Goal: Information Seeking & Learning: Compare options

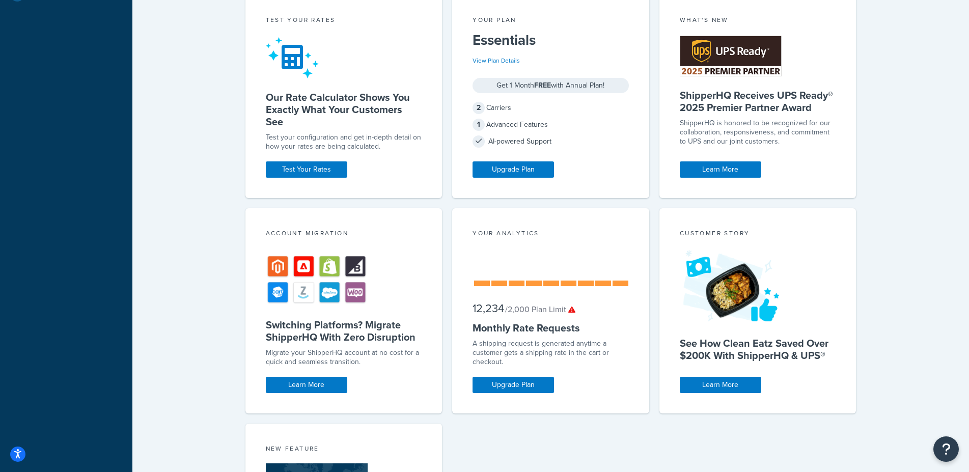
scroll to position [501, 0]
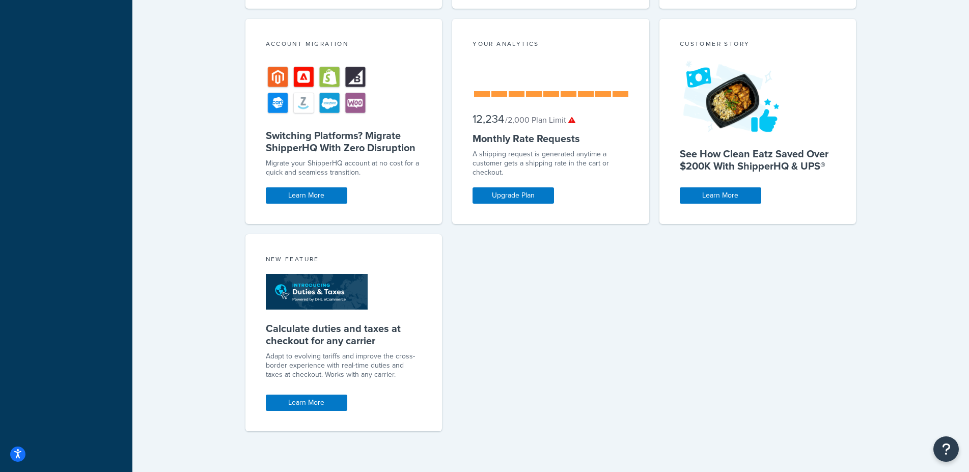
click at [703, 349] on div "Test your rates Our Rate Calculator Shows You Exactly What Your Customers See T…" at bounding box center [550, 124] width 611 height 636
drag, startPoint x: 258, startPoint y: 327, endPoint x: 397, endPoint y: 346, distance: 140.2
click at [397, 346] on div "New Feature Calculate duties and taxes at checkout for any carrier Adapt to evo…" at bounding box center [343, 332] width 197 height 197
click at [338, 342] on h5 "Calculate duties and taxes at checkout for any carrier" at bounding box center [344, 334] width 156 height 24
drag, startPoint x: 381, startPoint y: 342, endPoint x: 263, endPoint y: 326, distance: 118.7
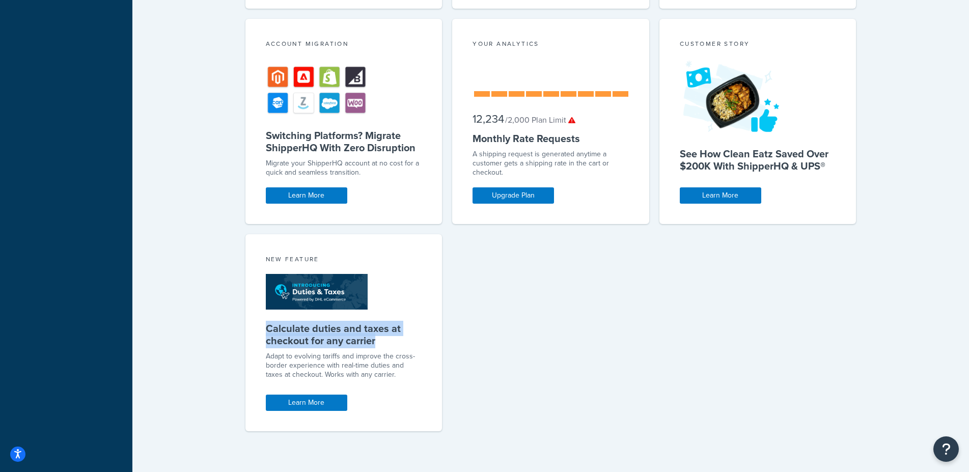
click at [263, 326] on div "New Feature Calculate duties and taxes at checkout for any carrier Adapt to evo…" at bounding box center [343, 332] width 197 height 197
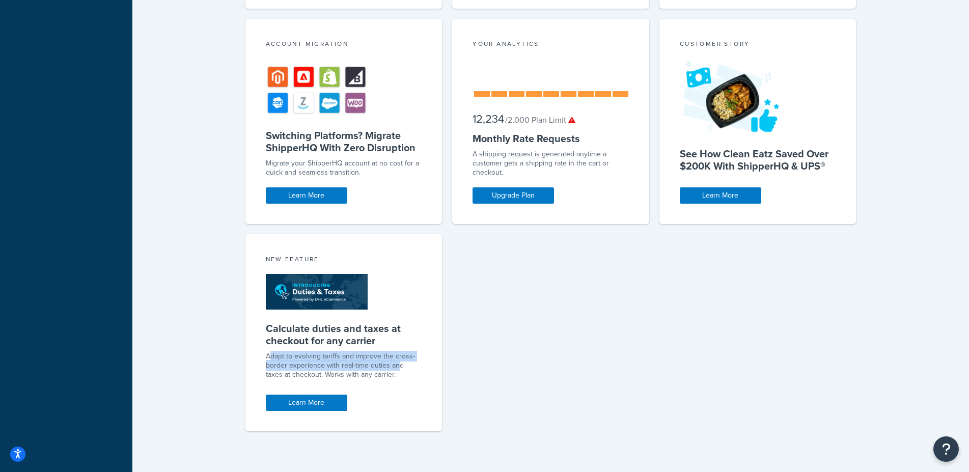
drag, startPoint x: 269, startPoint y: 358, endPoint x: 396, endPoint y: 368, distance: 128.1
click at [396, 368] on p "Adapt to evolving tariffs and improve the cross-border experience with real-tim…" at bounding box center [344, 365] width 156 height 27
click at [310, 399] on link "Learn More" at bounding box center [306, 402] width 81 height 16
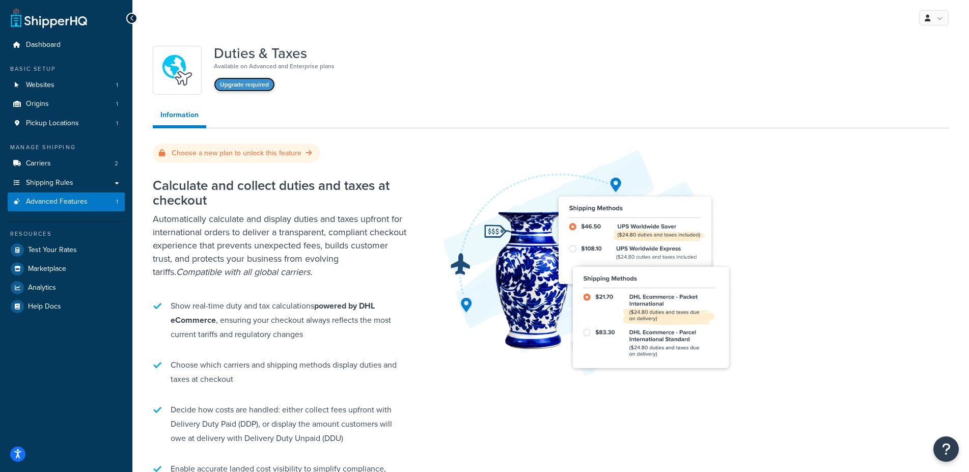
click at [250, 86] on button "Upgrade required" at bounding box center [244, 84] width 61 height 14
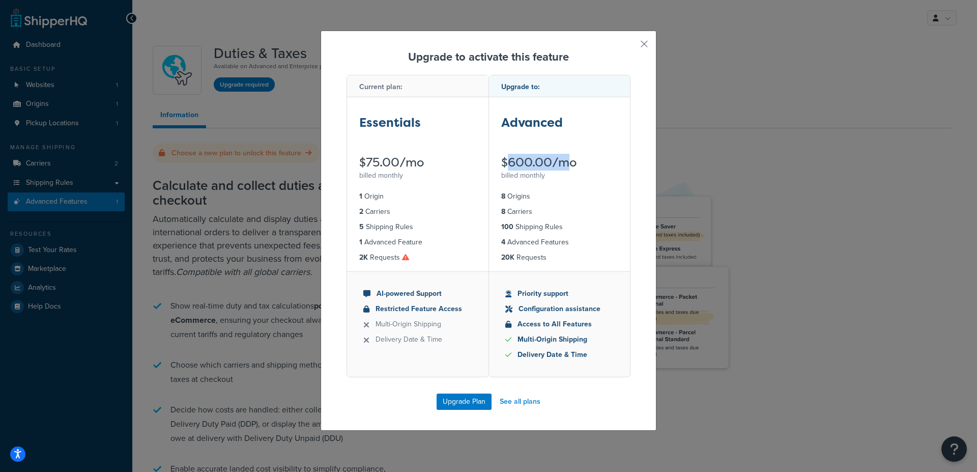
drag, startPoint x: 503, startPoint y: 164, endPoint x: 564, endPoint y: 163, distance: 60.6
click at [564, 163] on div "$600.00/mo" at bounding box center [559, 162] width 117 height 12
click at [514, 405] on link "See all plans" at bounding box center [520, 401] width 41 height 14
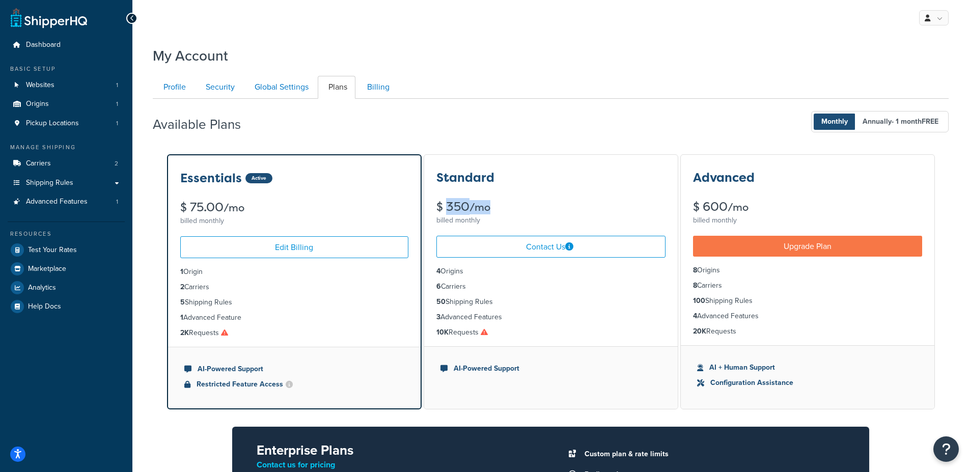
drag, startPoint x: 460, startPoint y: 206, endPoint x: 493, endPoint y: 207, distance: 33.1
click at [493, 207] on div "$ 350 /mo" at bounding box center [550, 207] width 229 height 13
drag, startPoint x: 188, startPoint y: 208, endPoint x: 282, endPoint y: 208, distance: 94.7
click at [282, 208] on div "$ 75.00 /mo" at bounding box center [294, 207] width 228 height 13
drag, startPoint x: 447, startPoint y: 206, endPoint x: 524, endPoint y: 206, distance: 76.3
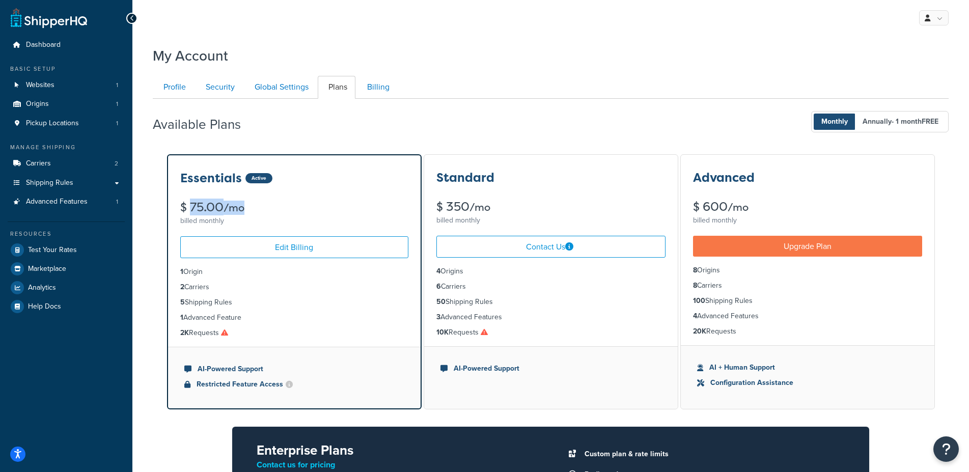
click at [524, 206] on div "$ 350 /mo" at bounding box center [550, 207] width 229 height 13
click at [142, 325] on div "My Account Contact Us Send Us A Message Contact Information Name * Email * Comp…" at bounding box center [550, 364] width 836 height 646
drag, startPoint x: 445, startPoint y: 206, endPoint x: 481, endPoint y: 206, distance: 36.1
click at [481, 206] on div "$ 350 /mo" at bounding box center [550, 207] width 229 height 13
click at [470, 201] on div "$ 350 /mo" at bounding box center [550, 207] width 229 height 13
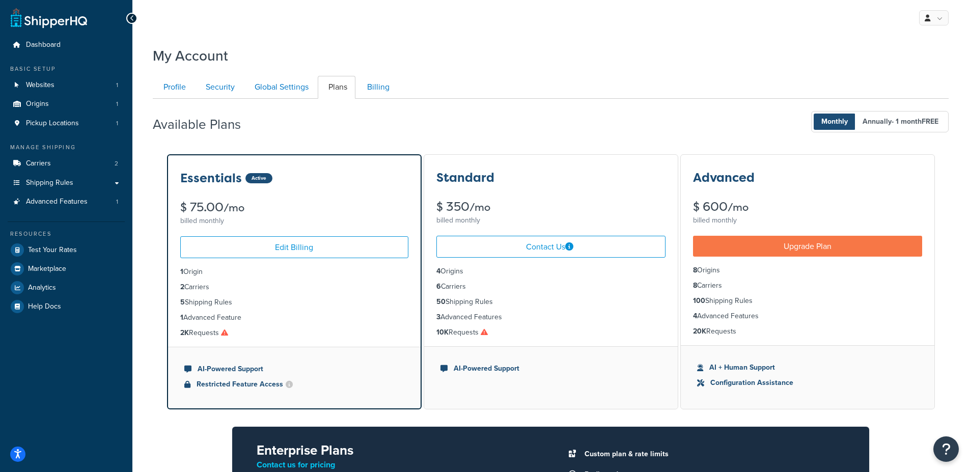
drag, startPoint x: 448, startPoint y: 207, endPoint x: 467, endPoint y: 208, distance: 18.9
click at [467, 208] on div "$ 350 /mo" at bounding box center [550, 207] width 229 height 13
drag, startPoint x: 437, startPoint y: 175, endPoint x: 489, endPoint y: 166, distance: 52.6
click at [490, 175] on h3 "Standard" at bounding box center [465, 177] width 58 height 13
click at [300, 132] on div "Available Plans Monthly Annually - 1 month FREE" at bounding box center [551, 122] width 796 height 30
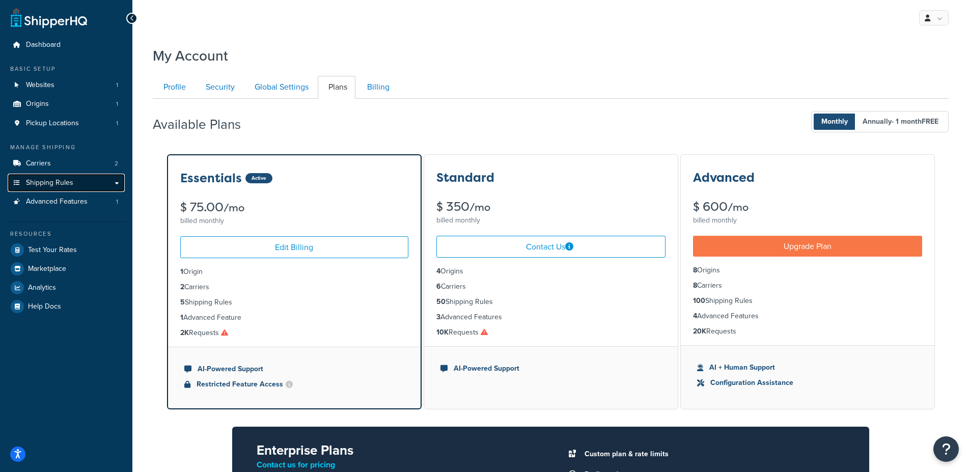
click at [80, 188] on link "Shipping Rules" at bounding box center [66, 183] width 117 height 19
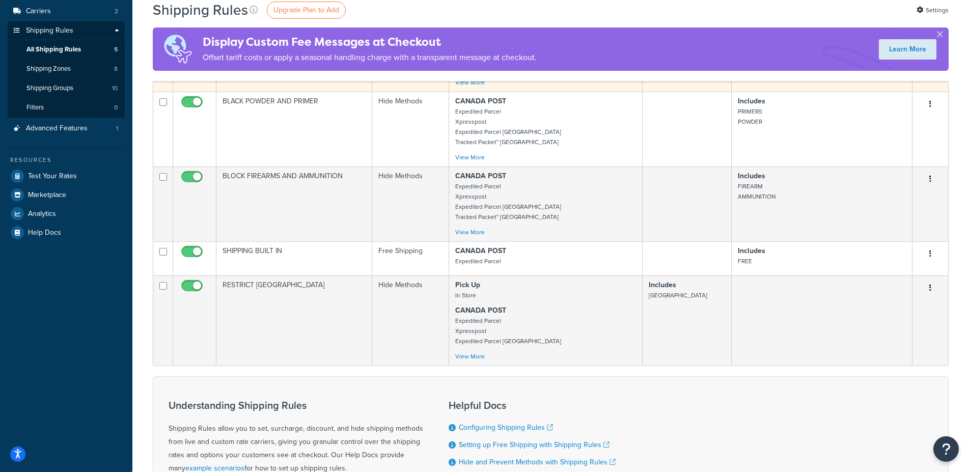
scroll to position [156, 0]
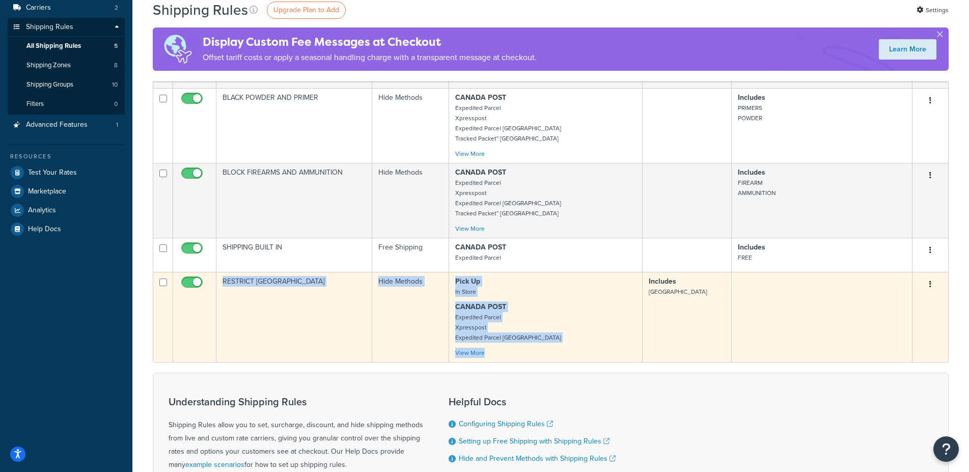
drag, startPoint x: 282, startPoint y: 282, endPoint x: 547, endPoint y: 362, distance: 277.0
click at [547, 362] on tr "RESTRICT USA Hide Methods Pick Up In Store CANADA POST Expedited Parcel Xpressp…" at bounding box center [550, 317] width 795 height 90
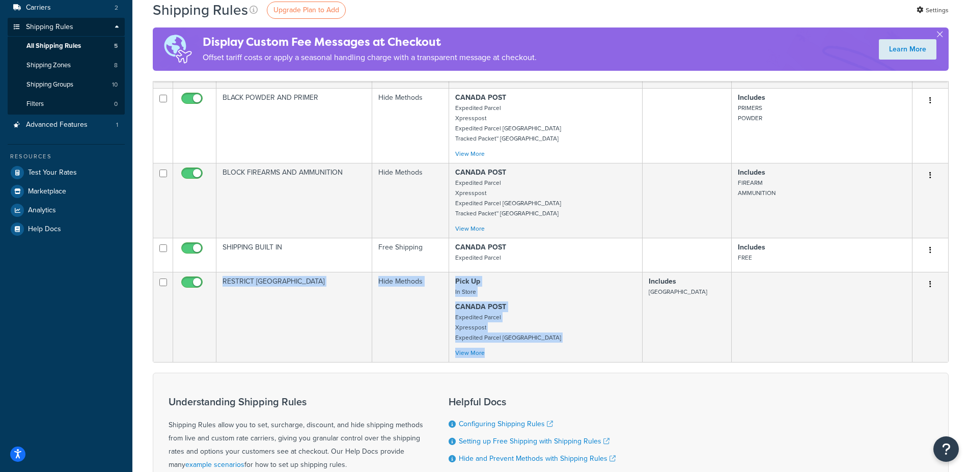
scroll to position [0, 0]
